Goal: Navigation & Orientation: Find specific page/section

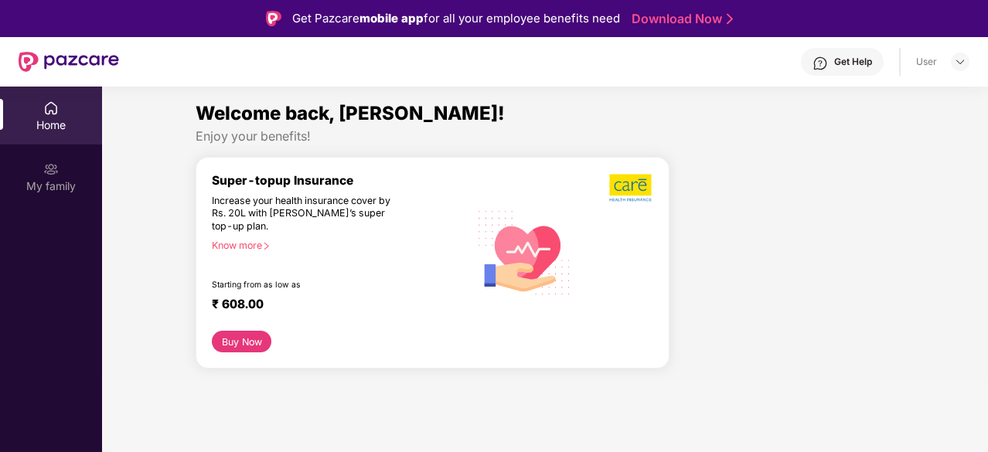
click at [944, 62] on div "User" at bounding box center [942, 62] width 53 height 19
click at [950, 62] on div at bounding box center [959, 62] width 19 height 19
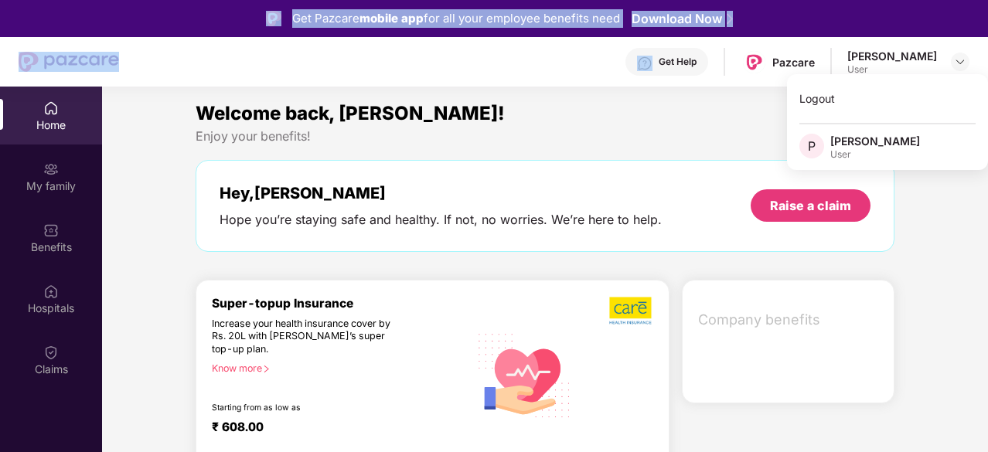
drag, startPoint x: 268, startPoint y: 69, endPoint x: 13, endPoint y: -53, distance: 282.4
click at [13, 0] on html "Get Pazcare mobile app for all your employee benefits need Download Now Get Hel…" at bounding box center [494, 226] width 988 height 452
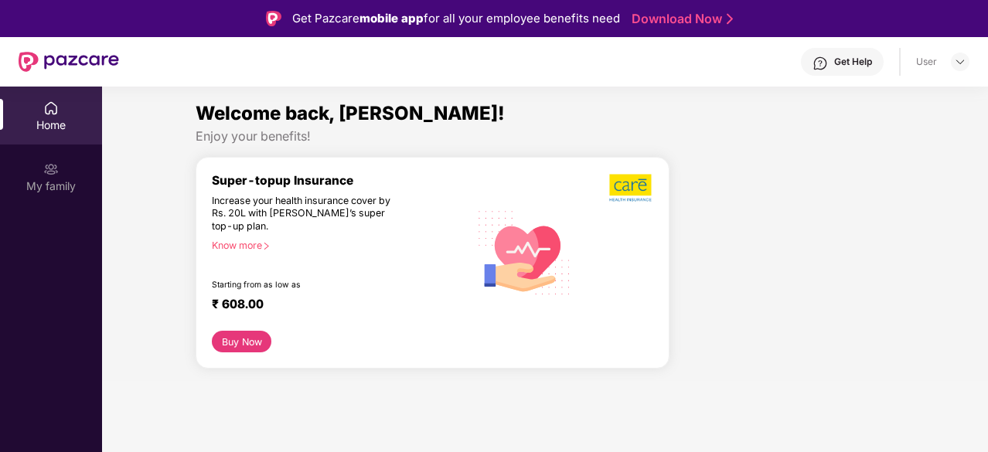
click at [947, 60] on div "User" at bounding box center [942, 62] width 53 height 19
click at [960, 63] on img at bounding box center [960, 62] width 12 height 12
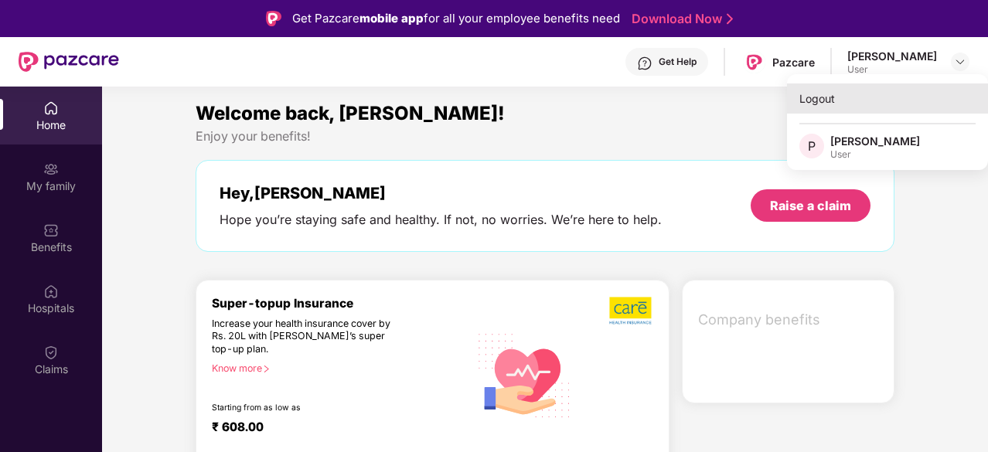
click at [825, 102] on div "Logout" at bounding box center [887, 98] width 201 height 30
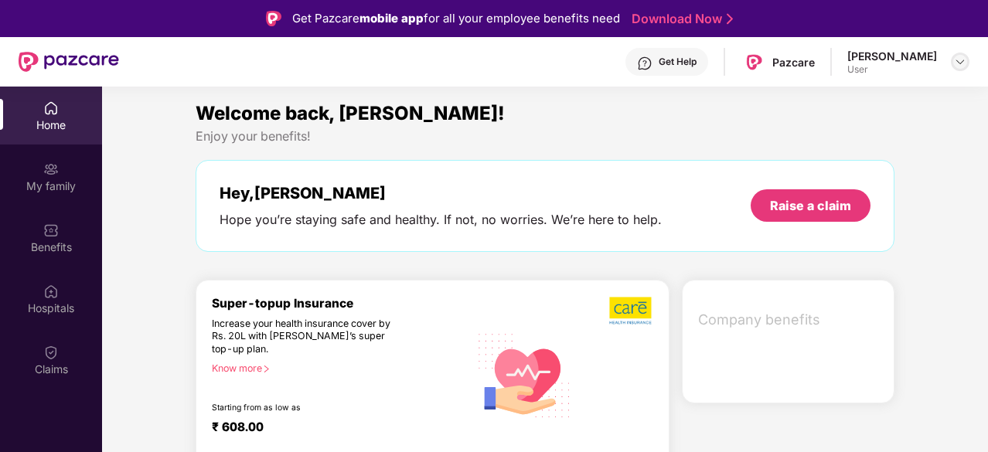
click at [950, 64] on div at bounding box center [959, 62] width 19 height 19
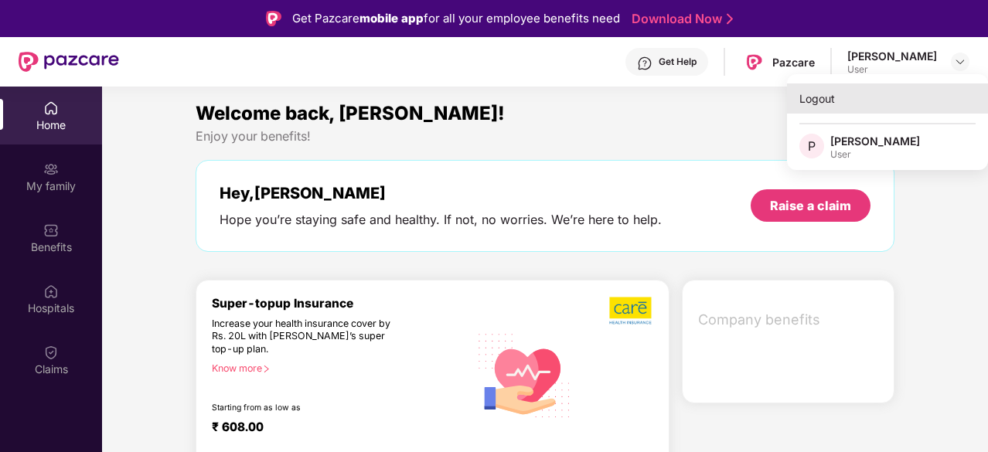
click at [842, 97] on div "Logout" at bounding box center [887, 98] width 201 height 30
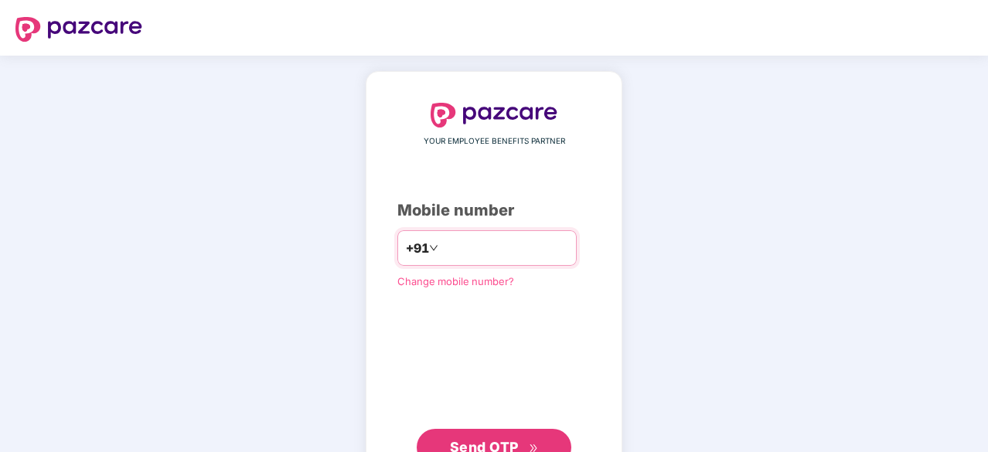
click at [506, 242] on input "number" at bounding box center [504, 248] width 127 height 25
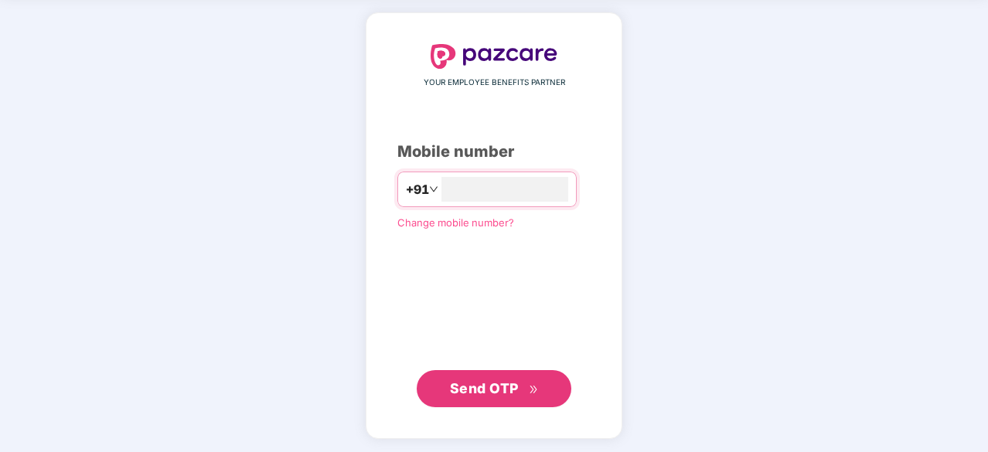
type input "**********"
click at [487, 376] on button "Send OTP" at bounding box center [494, 387] width 155 height 37
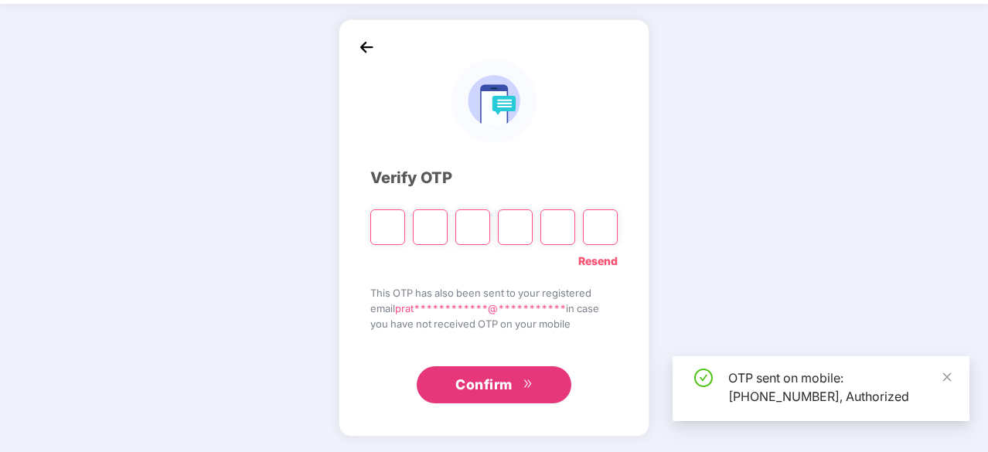
scroll to position [51, 0]
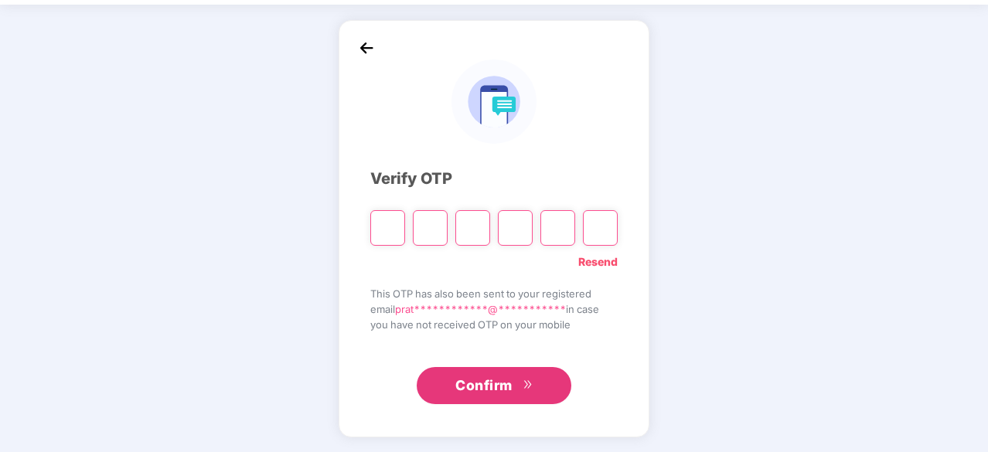
type input "*"
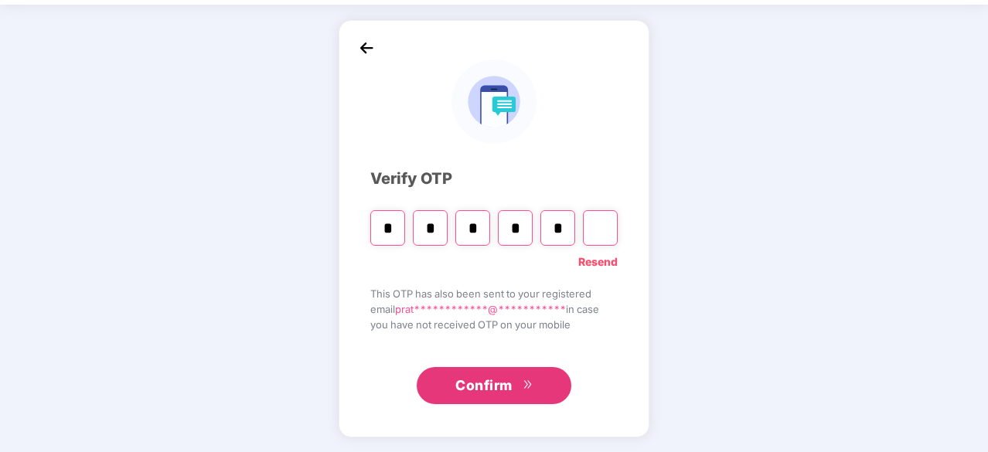
type input "*"
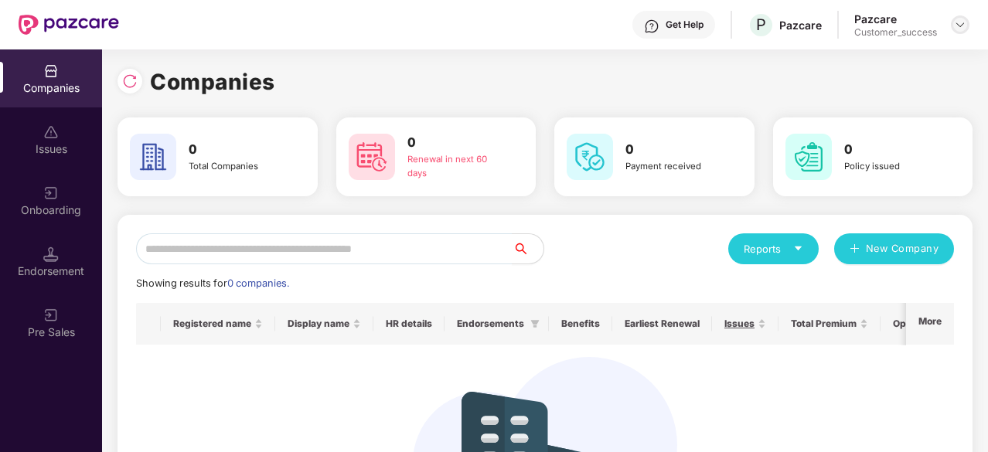
click at [967, 19] on div at bounding box center [959, 24] width 19 height 19
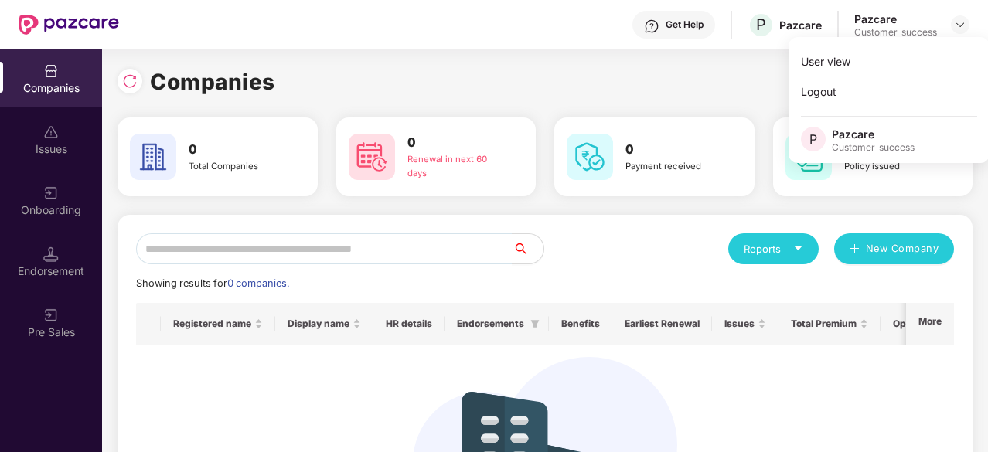
click at [472, 67] on div "Companies" at bounding box center [544, 82] width 855 height 34
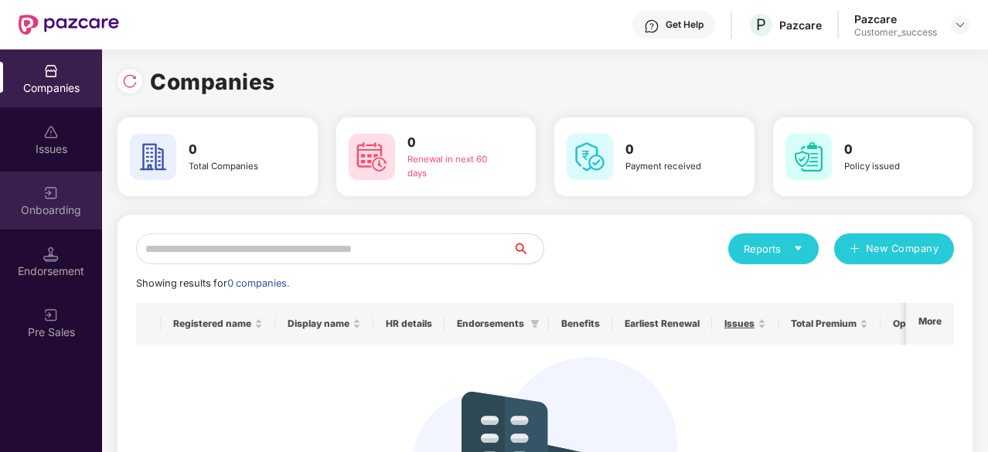
click at [58, 212] on div "Onboarding" at bounding box center [51, 209] width 102 height 15
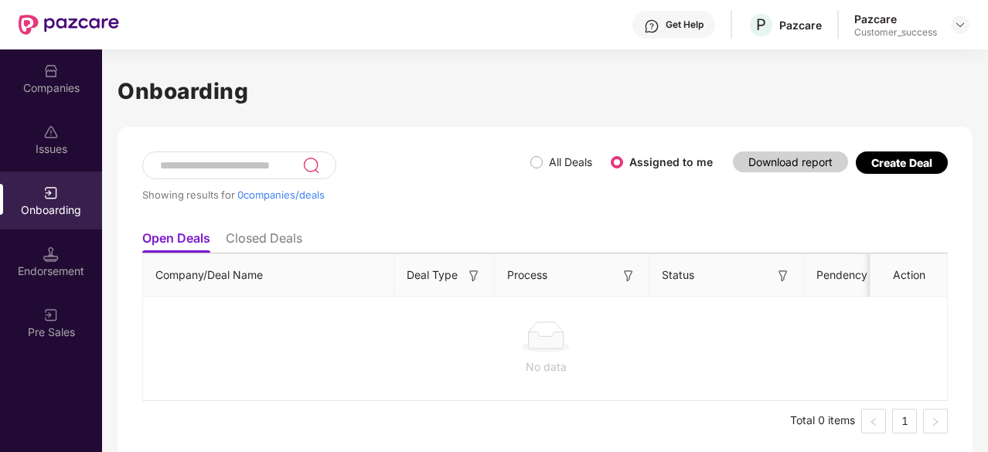
click at [56, 93] on div "Companies" at bounding box center [51, 87] width 102 height 15
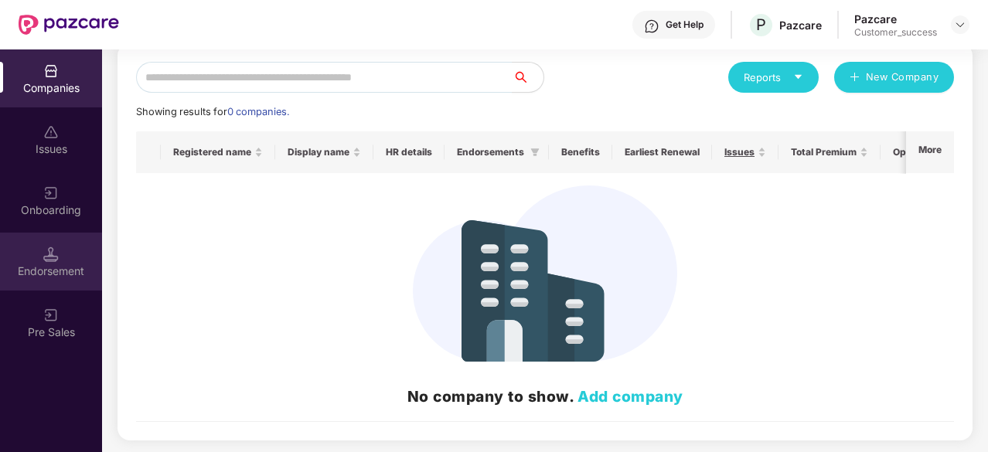
click at [69, 240] on div "Endorsement" at bounding box center [51, 262] width 102 height 58
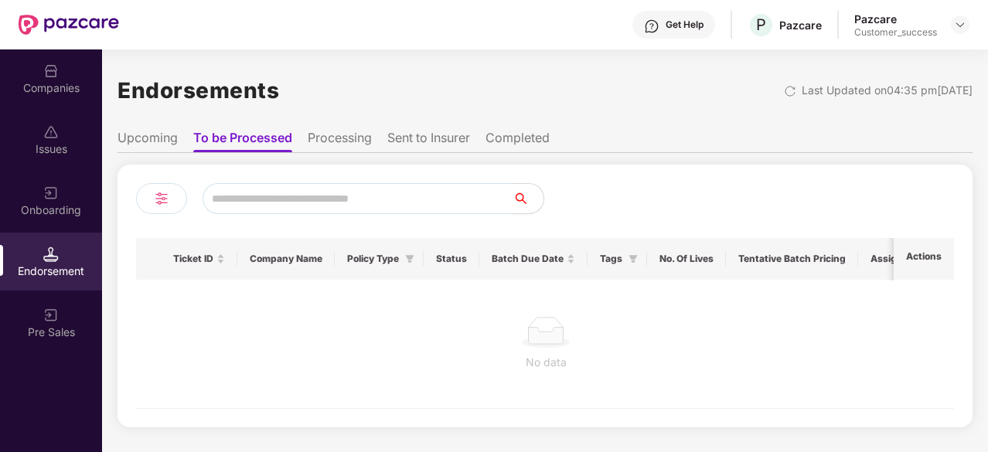
click at [336, 138] on li "Processing" at bounding box center [340, 141] width 64 height 22
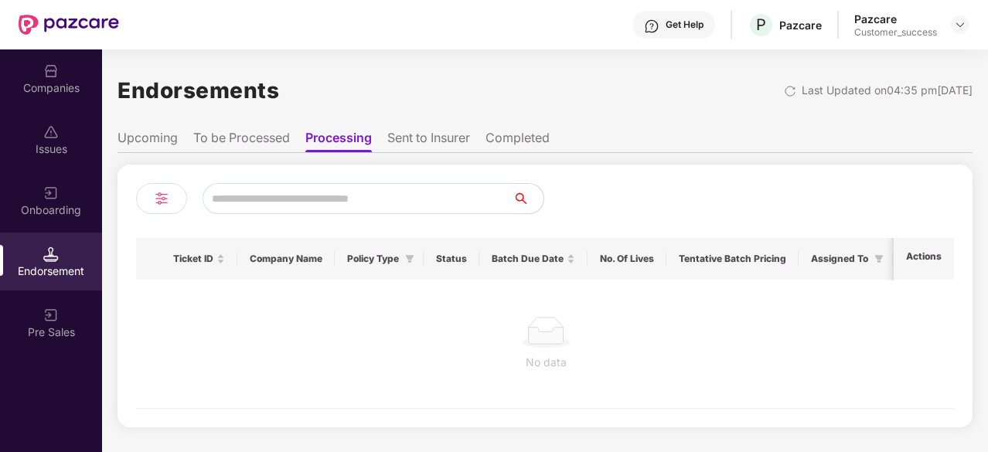
click at [158, 143] on li "Upcoming" at bounding box center [147, 141] width 60 height 22
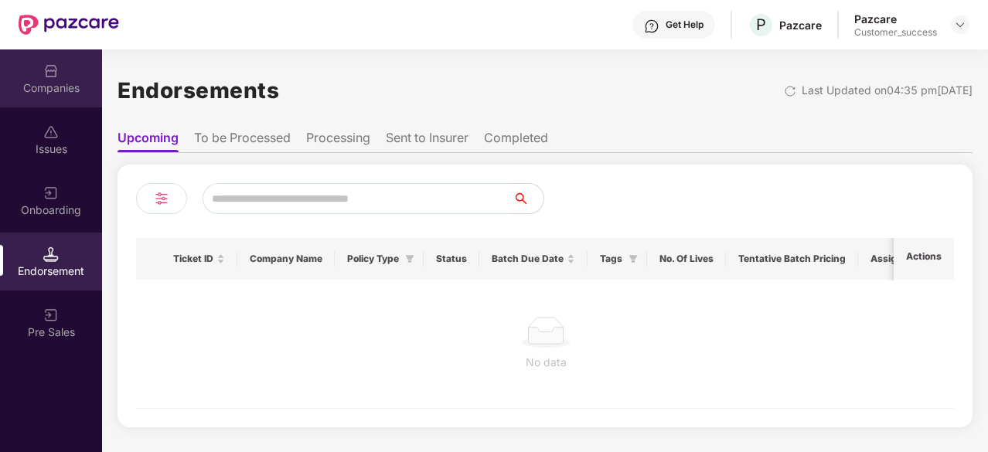
click at [60, 57] on div "Companies" at bounding box center [51, 78] width 102 height 58
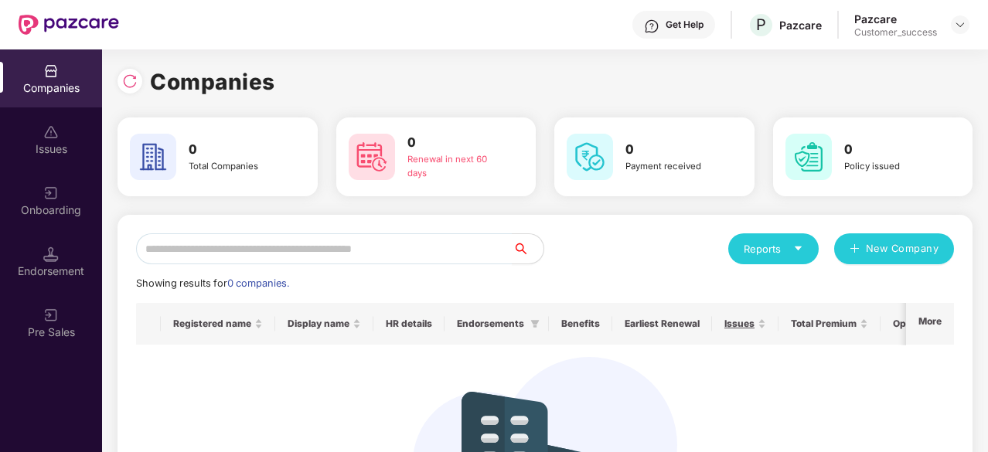
click at [43, 124] on img at bounding box center [50, 131] width 15 height 15
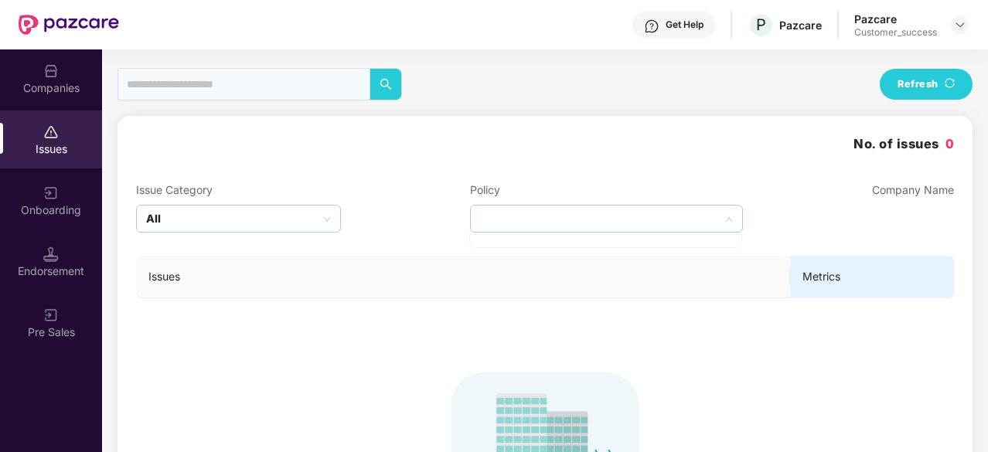
click at [584, 206] on div at bounding box center [606, 219] width 273 height 28
click at [311, 217] on div "All" at bounding box center [238, 219] width 205 height 28
click at [198, 270] on span "CD Balance" at bounding box center [193, 273] width 71 height 17
click at [502, 213] on div at bounding box center [606, 219] width 273 height 28
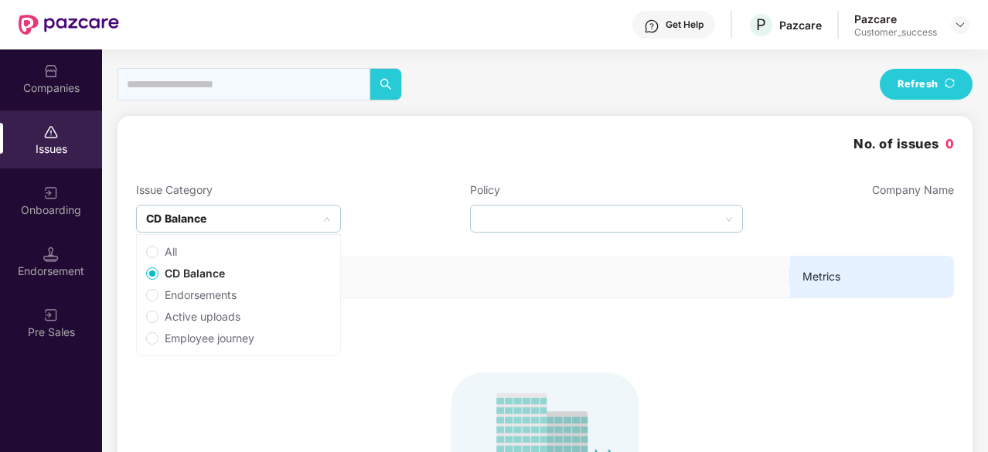
click at [233, 217] on div "CD Balance" at bounding box center [238, 219] width 205 height 28
click at [195, 317] on span "Active uploads" at bounding box center [202, 316] width 88 height 17
click at [181, 298] on span "Endorsements" at bounding box center [200, 295] width 84 height 17
click at [184, 330] on span "Employee journey" at bounding box center [209, 338] width 102 height 17
click at [169, 249] on span "All" at bounding box center [170, 251] width 25 height 17
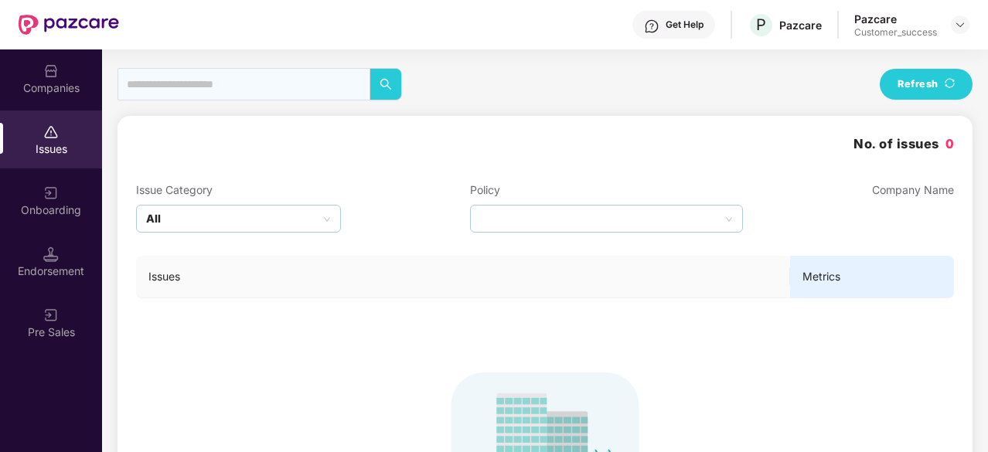
click at [307, 157] on div "No. of issues 0 Issue Category All Policy Company Name Issues Metrics To see is…" at bounding box center [545, 376] width 818 height 484
click at [270, 203] on div "Issue Category All" at bounding box center [238, 207] width 205 height 51
click at [249, 222] on div "All" at bounding box center [238, 219] width 205 height 28
click at [329, 214] on div at bounding box center [327, 218] width 8 height 17
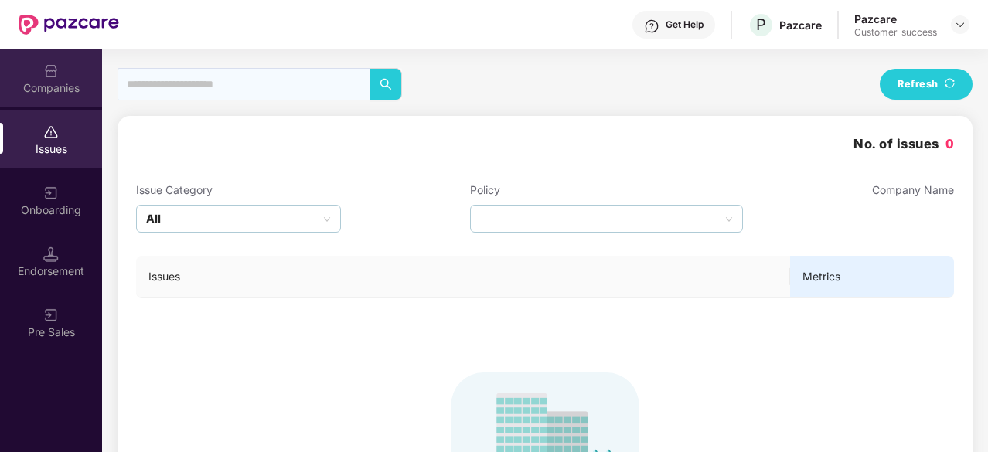
click at [60, 81] on div "Companies" at bounding box center [51, 87] width 102 height 15
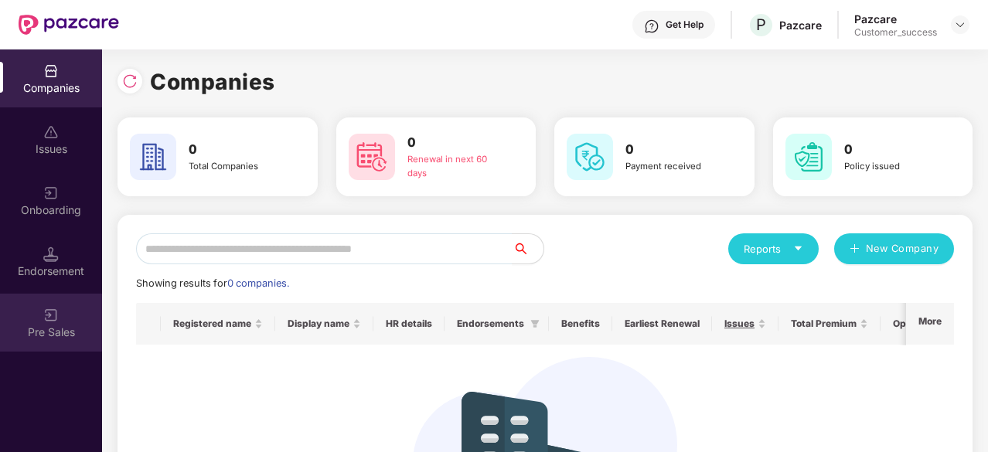
click at [66, 297] on div "Pre Sales" at bounding box center [51, 323] width 102 height 58
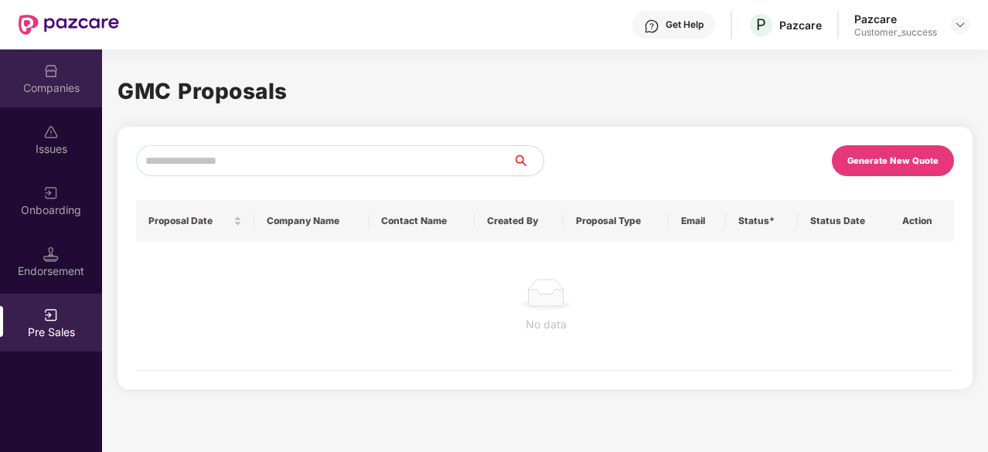
click at [69, 85] on div "Companies" at bounding box center [51, 87] width 102 height 15
